Goal: Transaction & Acquisition: Purchase product/service

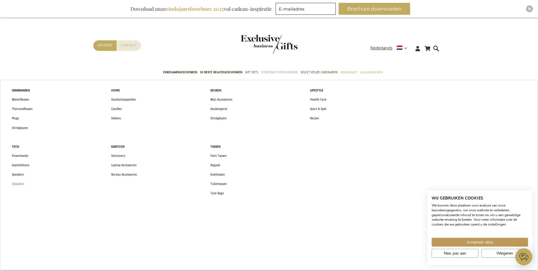
click at [16, 183] on span "Opladers" at bounding box center [18, 184] width 12 height 6
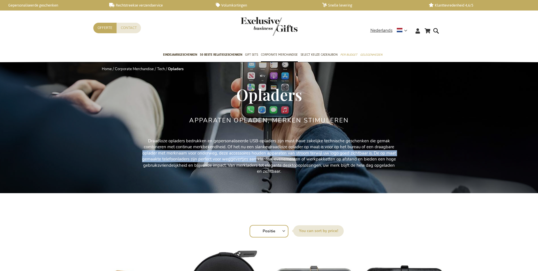
click at [259, 156] on p "Draadloze opladers bedrukken en gepersonaliseerde USB-opladers zijn must-have z…" at bounding box center [269, 156] width 255 height 37
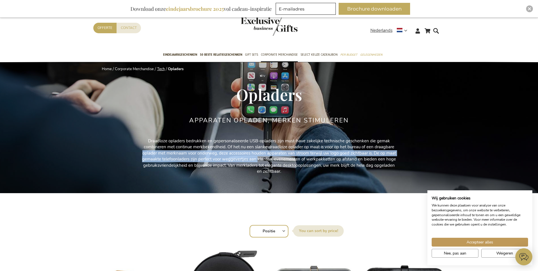
click at [161, 67] on link "Tech" at bounding box center [161, 68] width 8 height 5
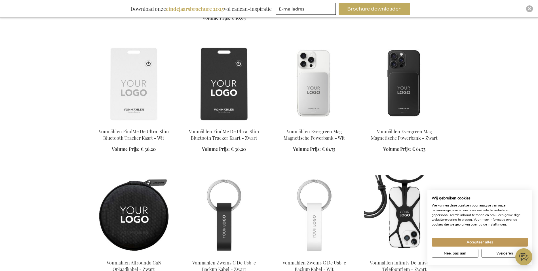
scroll to position [472, 0]
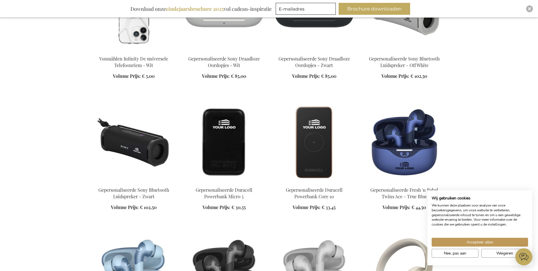
scroll to position [806, 0]
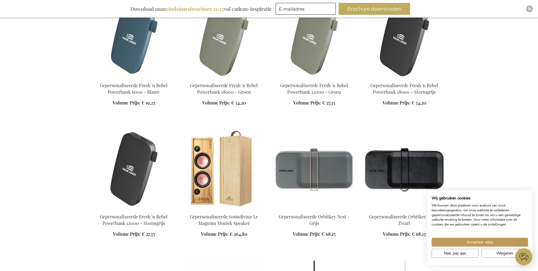
scroll to position [1454, 0]
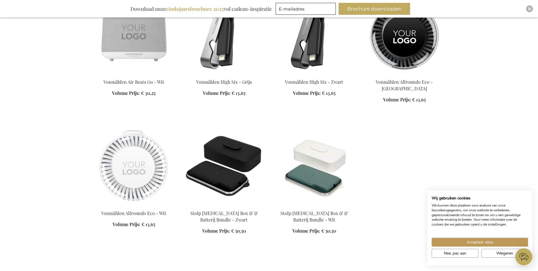
scroll to position [1850, 0]
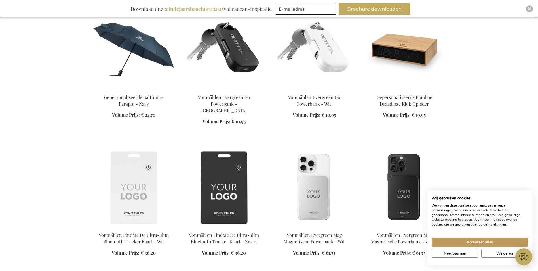
scroll to position [367, 0]
click at [401, 188] on img at bounding box center [404, 187] width 81 height 79
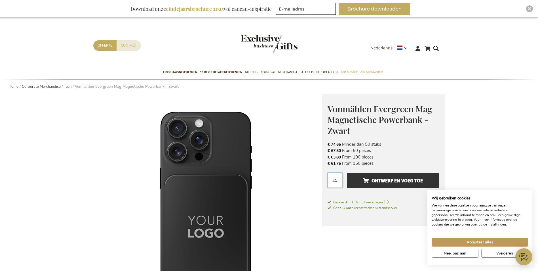
click at [335, 181] on input "25" at bounding box center [335, 179] width 15 height 15
type input "1"
click at [439, 141] on li "€ 74,65 Minder dan 50 stuks" at bounding box center [384, 144] width 112 height 6
click at [391, 201] on span "Geleverd in 15 tot 37 werkdagen" at bounding box center [384, 201] width 112 height 5
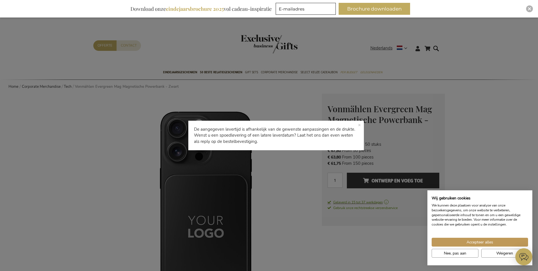
click at [391, 201] on div "De aangegeven levertijd is afhankelijk van de gewenste aanpassingen en de drukt…" at bounding box center [269, 135] width 538 height 271
